Goal: Navigation & Orientation: Go to known website

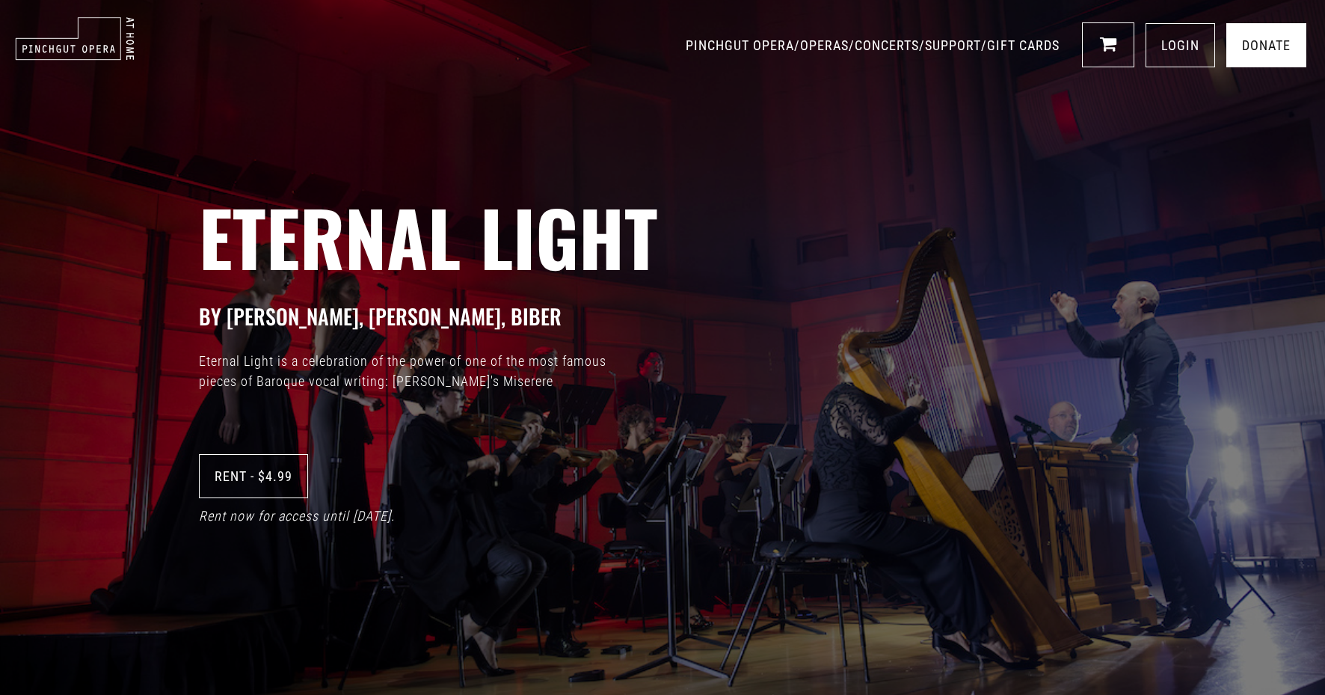
click at [102, 37] on img at bounding box center [75, 38] width 120 height 44
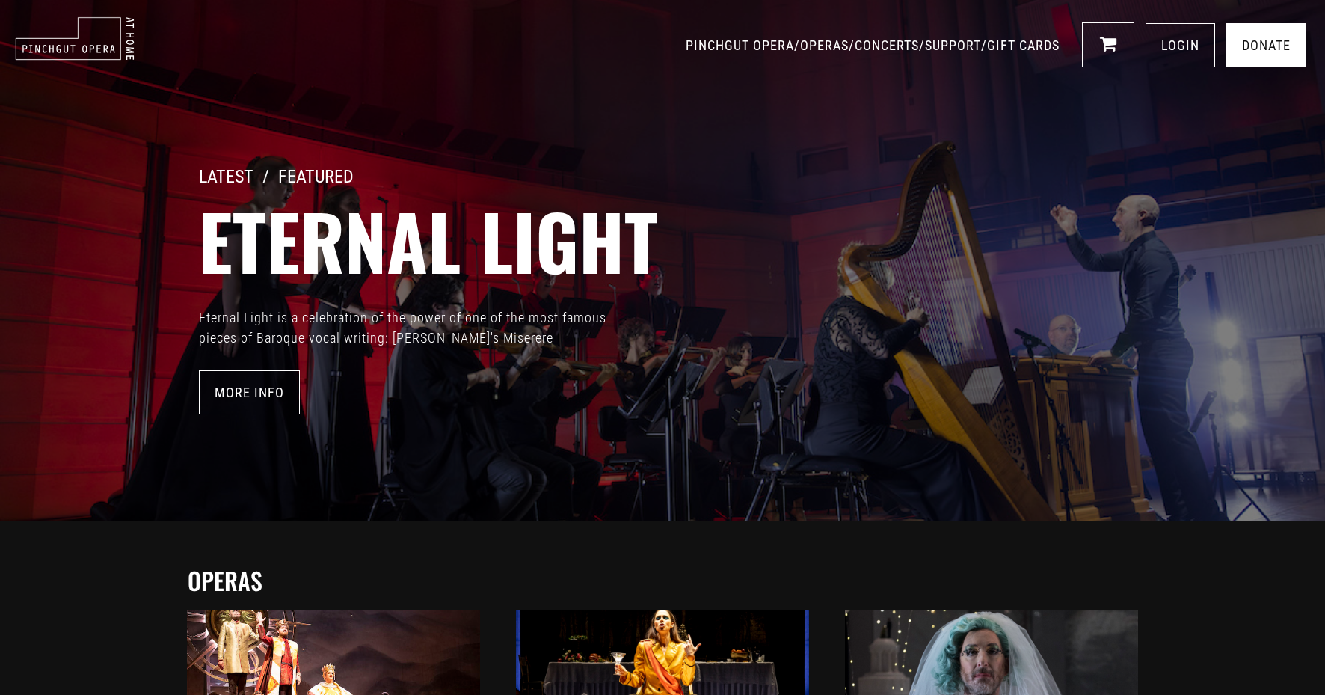
click at [96, 34] on img at bounding box center [75, 38] width 120 height 44
click at [111, 43] on img at bounding box center [75, 38] width 120 height 44
click at [686, 46] on link "PINCHGUT OPERA" at bounding box center [740, 45] width 108 height 16
click at [686, 43] on link "PINCHGUT OPERA" at bounding box center [740, 45] width 108 height 16
click at [690, 43] on link "PINCHGUT OPERA" at bounding box center [740, 45] width 108 height 16
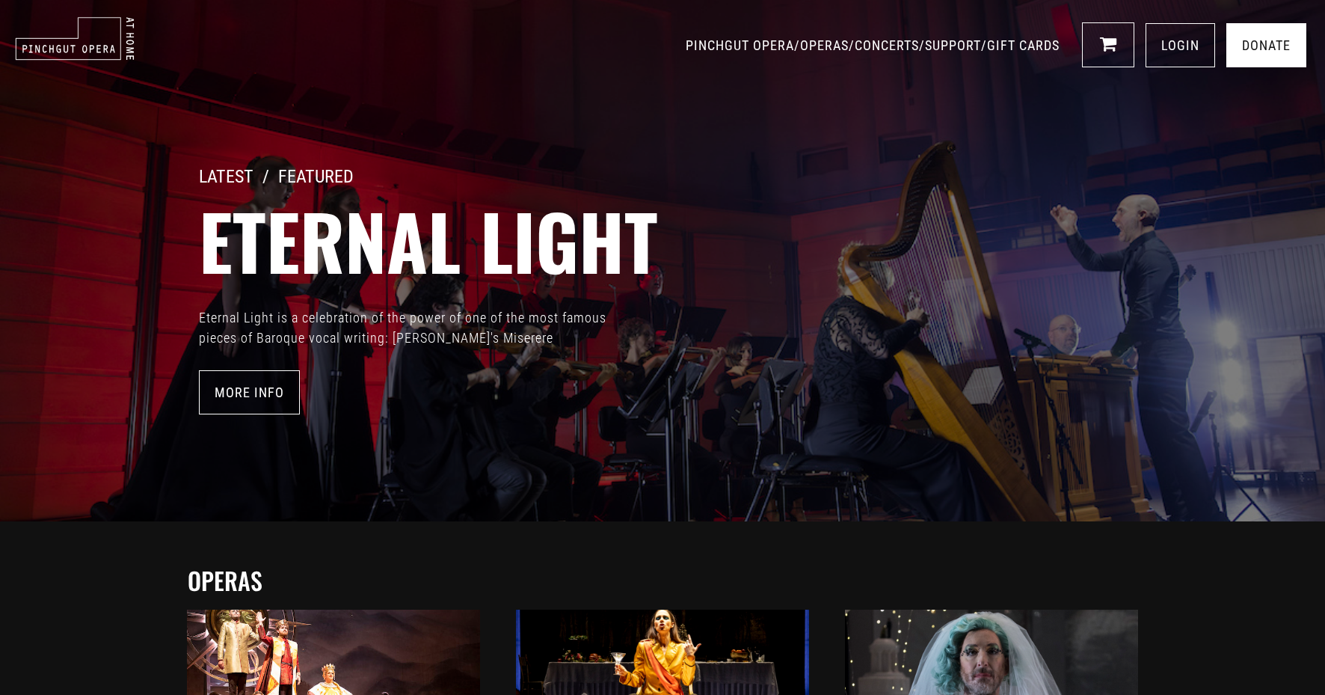
click at [99, 40] on img at bounding box center [75, 38] width 120 height 44
click at [686, 43] on link "PINCHGUT OPERA" at bounding box center [740, 45] width 108 height 16
